Goal: Task Accomplishment & Management: Use online tool/utility

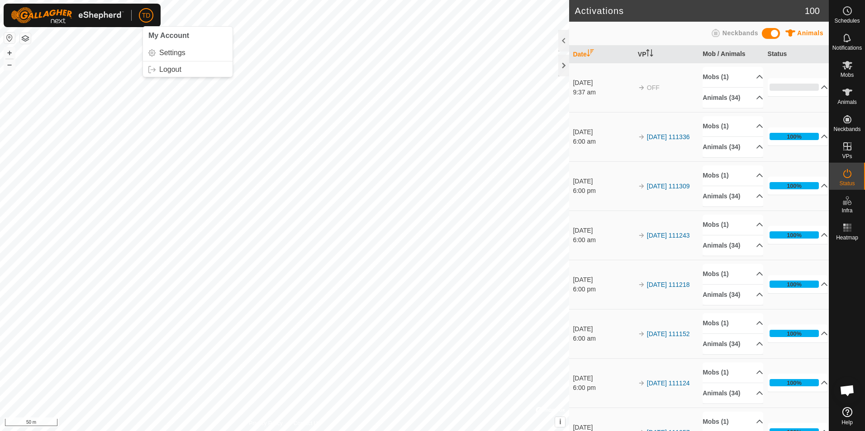
click at [146, 14] on span "TD" at bounding box center [146, 15] width 9 height 9
click at [164, 50] on link "Settings" at bounding box center [188, 53] width 90 height 14
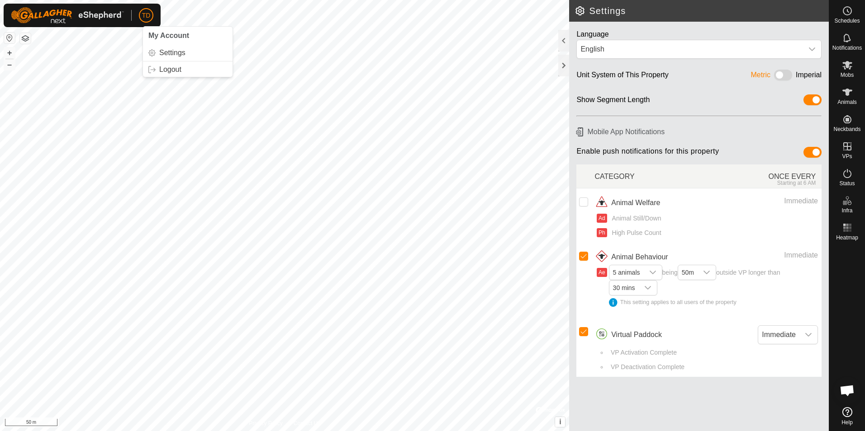
click at [145, 14] on span "TD" at bounding box center [146, 15] width 9 height 9
click at [161, 67] on link "Logout" at bounding box center [188, 69] width 90 height 14
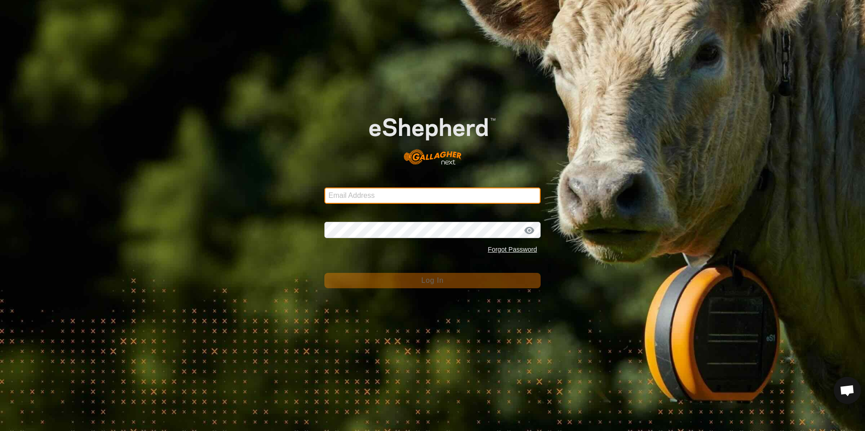
type input "[EMAIL_ADDRESS][DOMAIN_NAME]"
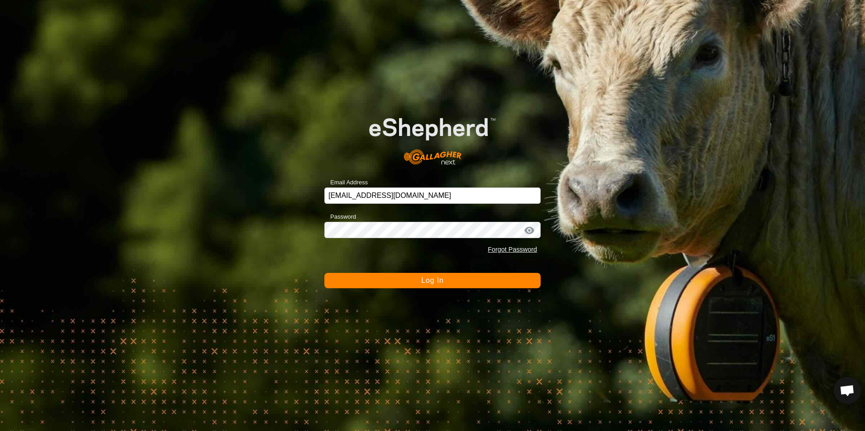
click at [431, 281] on span "Log In" at bounding box center [432, 281] width 22 height 8
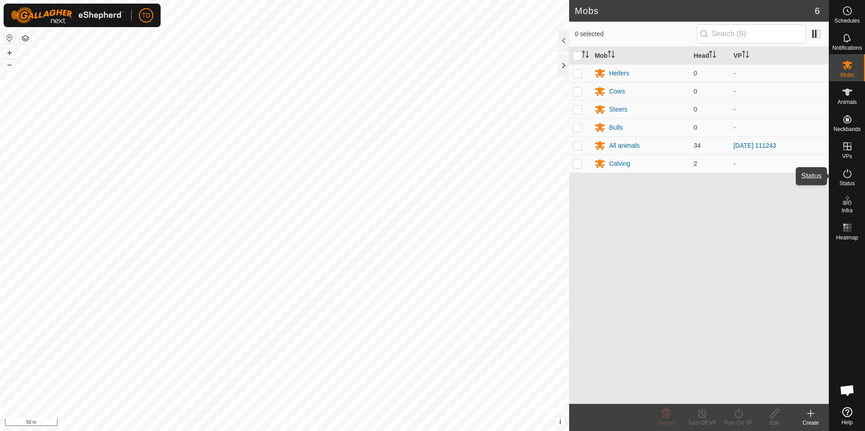
click at [852, 175] on icon at bounding box center [847, 173] width 11 height 11
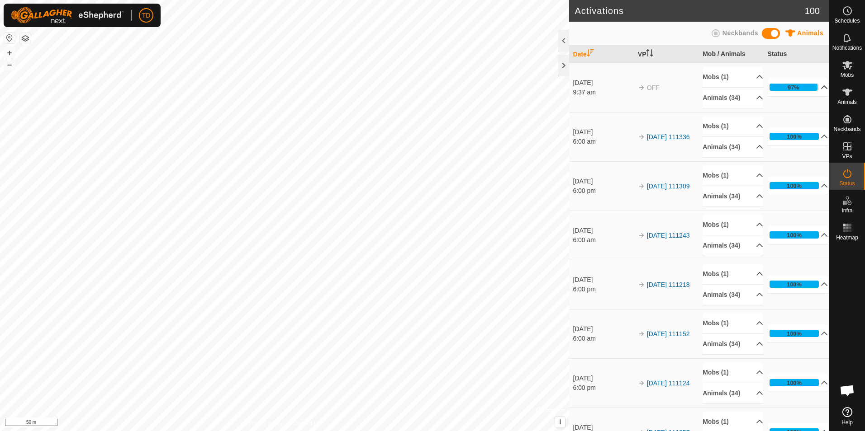
click at [810, 87] on p-accordion-header "97%" at bounding box center [797, 87] width 61 height 18
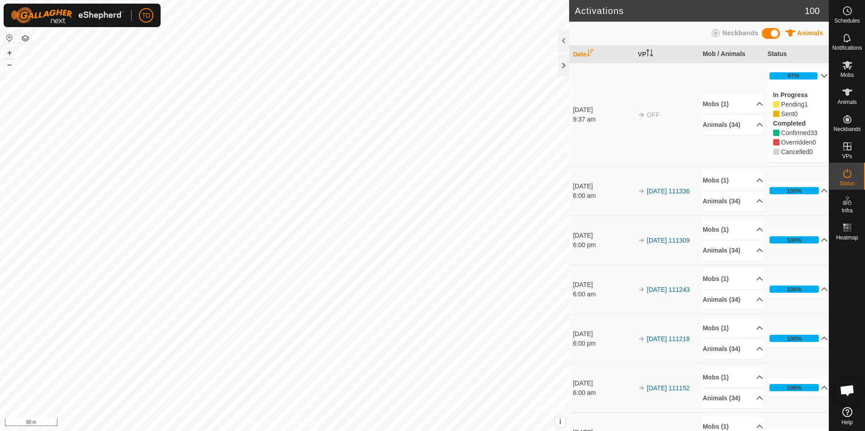
click at [785, 104] on span "Pending" at bounding box center [792, 104] width 23 height 7
click at [717, 126] on p-accordion-header "Animals (34)" at bounding box center [732, 125] width 61 height 20
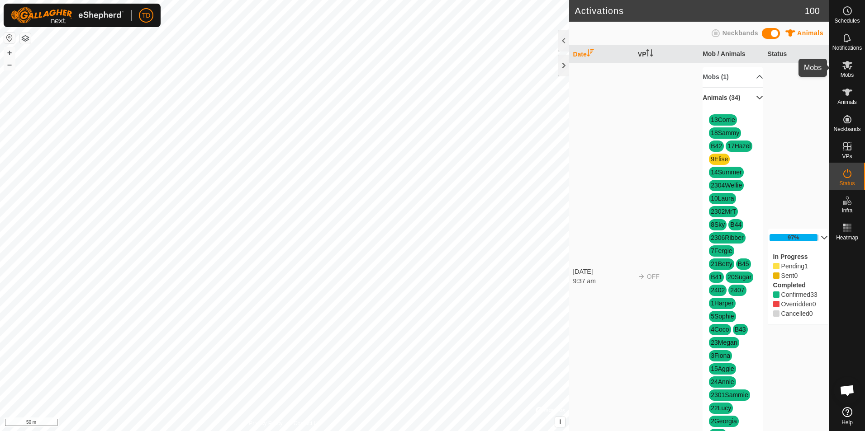
click at [844, 70] on icon at bounding box center [847, 65] width 11 height 11
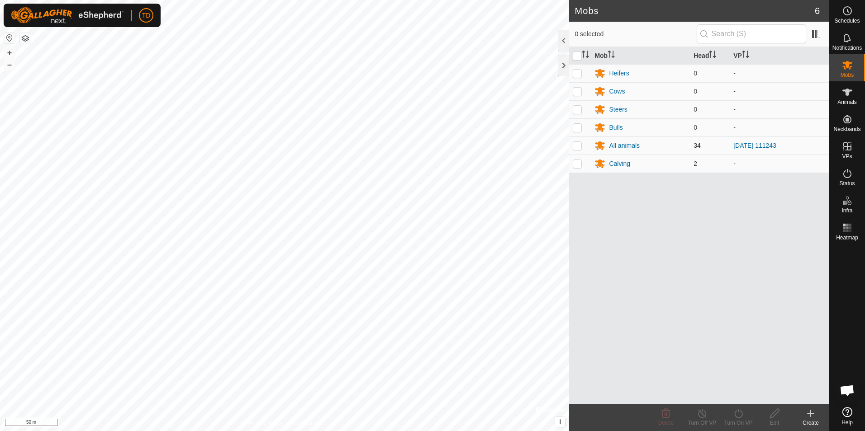
click at [573, 148] on p-checkbox at bounding box center [577, 145] width 9 height 7
checkbox input "true"
click at [739, 415] on icon at bounding box center [738, 413] width 11 height 11
click at [729, 391] on link "Now" at bounding box center [765, 394] width 90 height 18
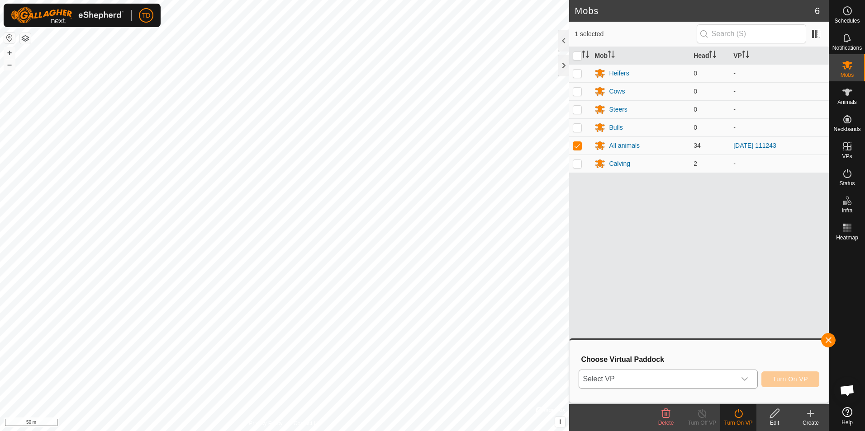
click at [747, 381] on icon "dropdown trigger" at bounding box center [744, 379] width 7 height 7
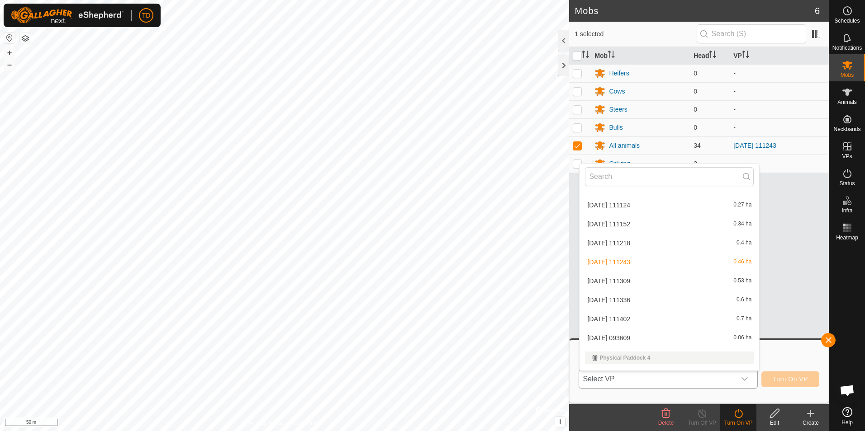
scroll to position [145, 0]
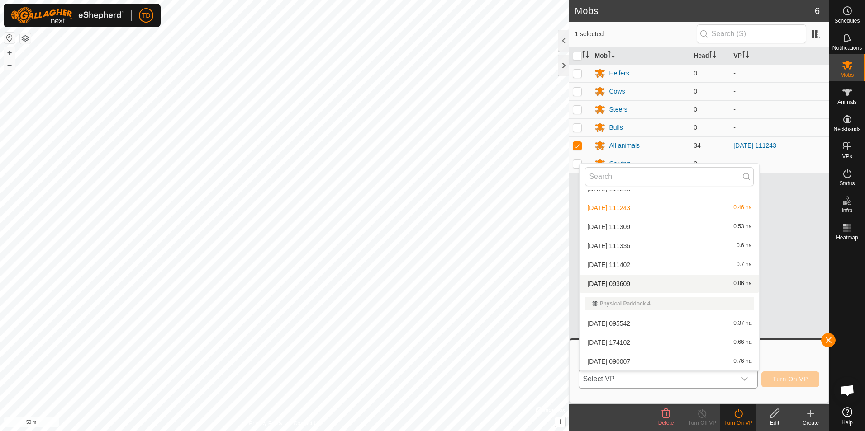
click at [612, 282] on li "[DATE] 093609 0.06 ha" at bounding box center [669, 284] width 180 height 18
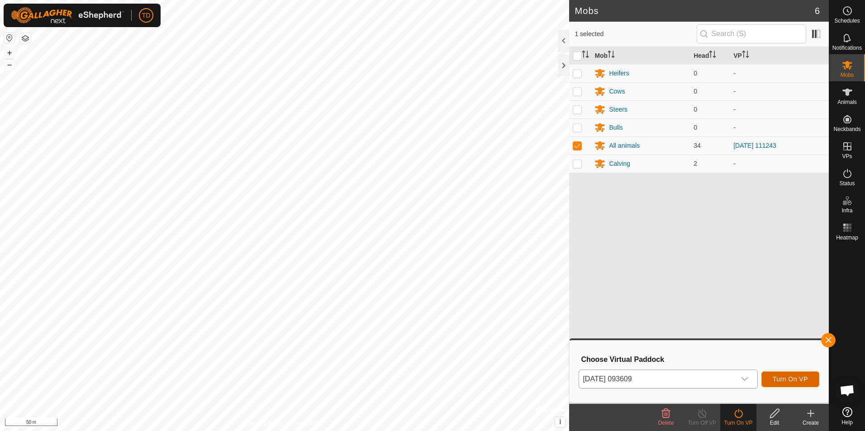
click at [799, 382] on span "Turn On VP" at bounding box center [789, 379] width 35 height 7
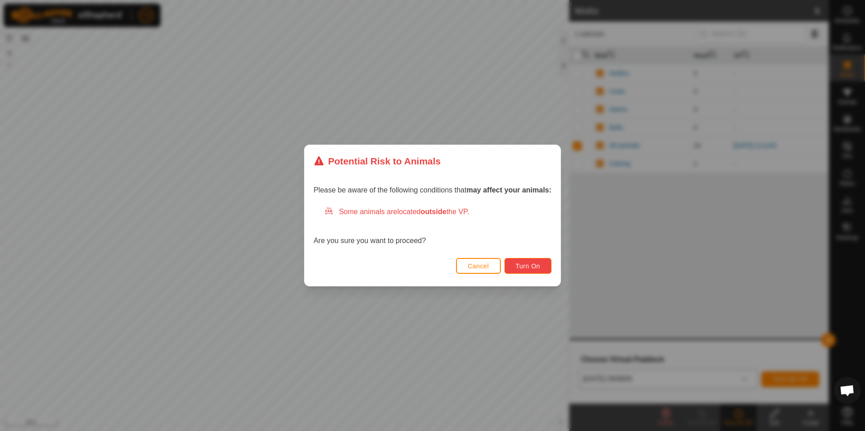
click at [533, 263] on span "Turn On" at bounding box center [528, 266] width 24 height 7
